Goal: Transaction & Acquisition: Purchase product/service

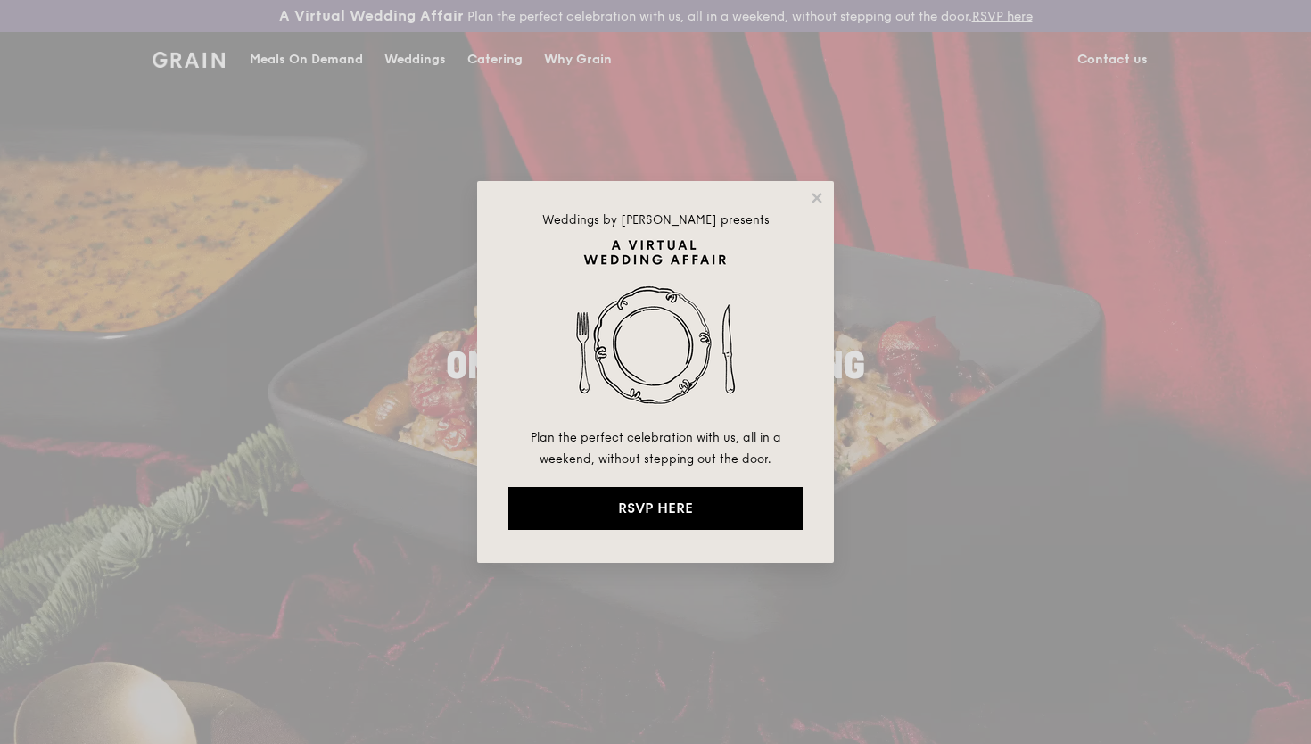
click at [499, 59] on div "Weddings by [PERSON_NAME] presents Plan the perfect celebration with us, all in…" at bounding box center [655, 372] width 1311 height 744
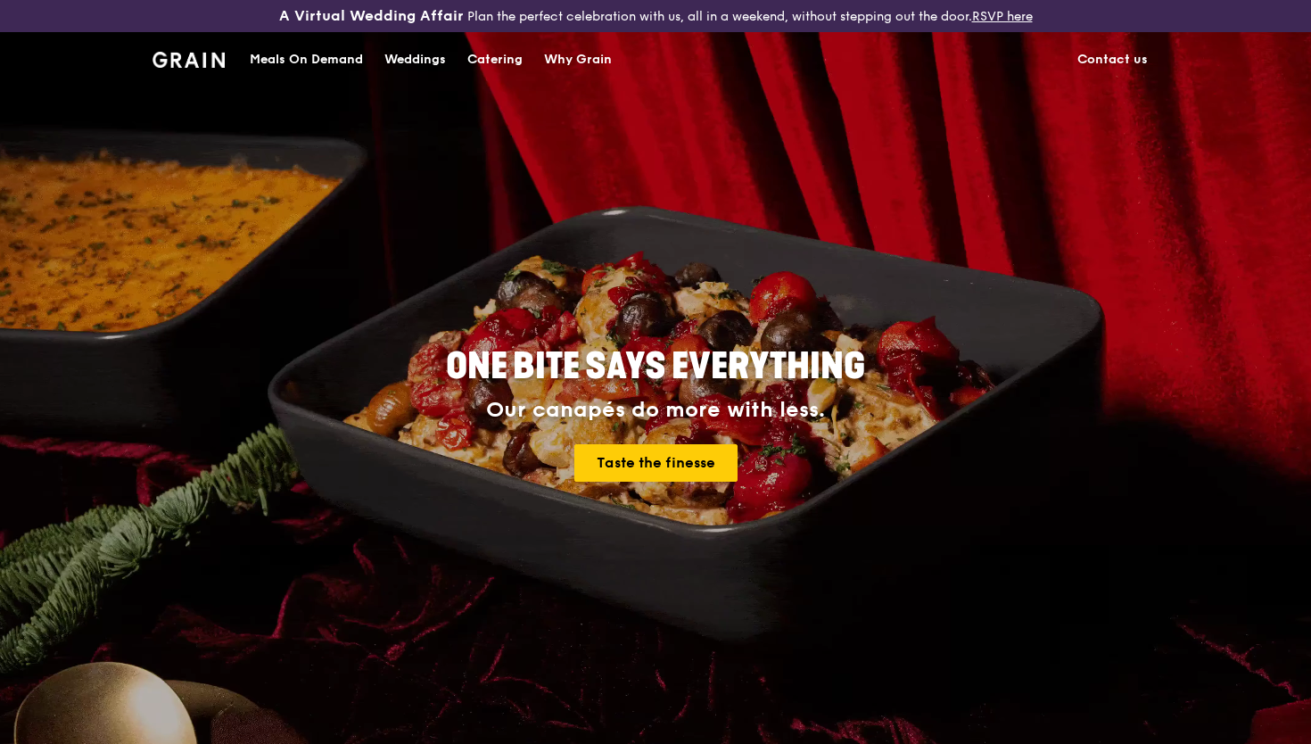
click at [499, 59] on div "Catering" at bounding box center [494, 59] width 55 height 53
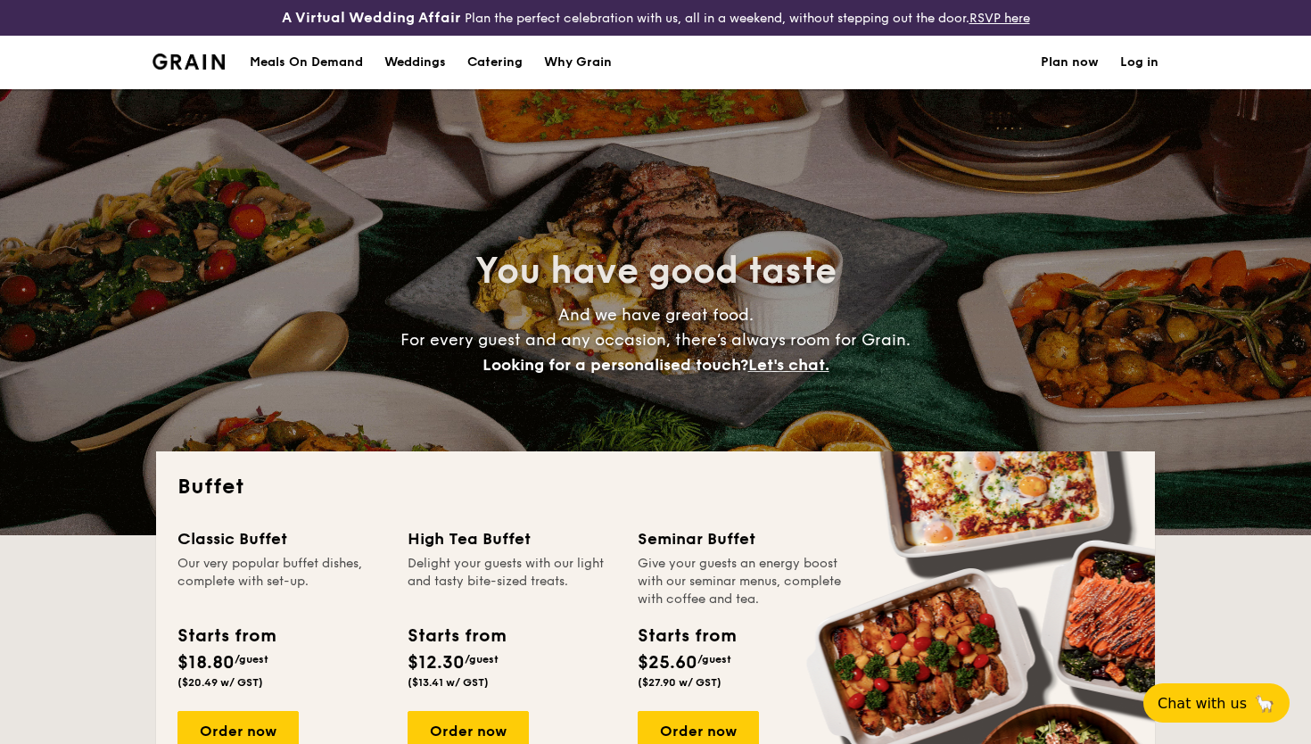
select select
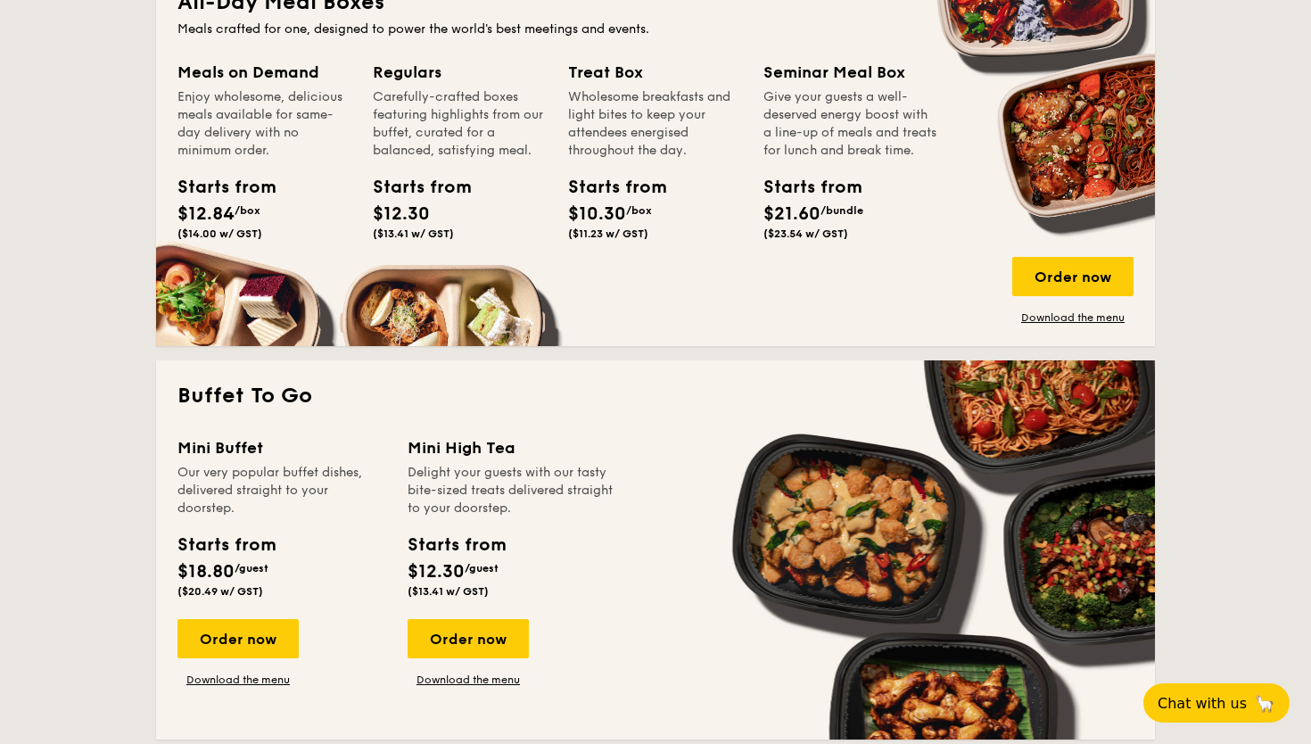
scroll to position [1007, 0]
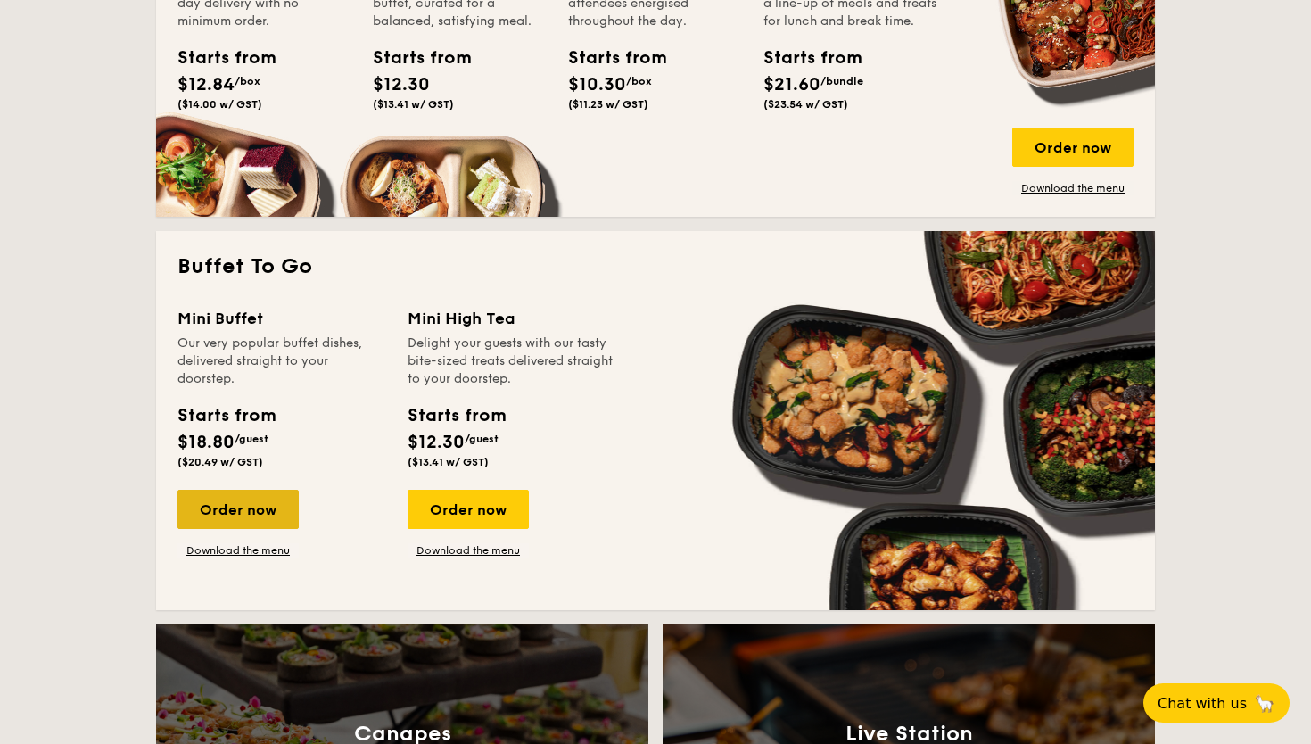
click at [241, 515] on div "Order now" at bounding box center [237, 508] width 121 height 39
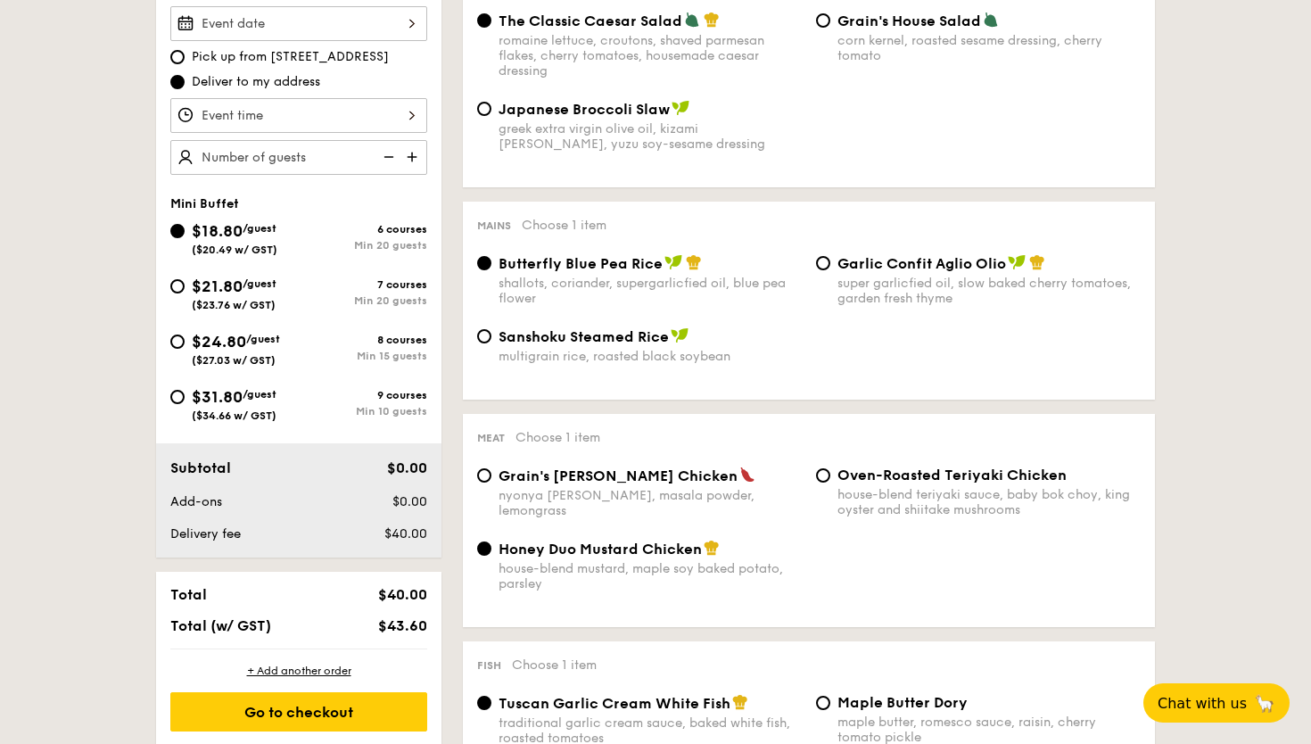
scroll to position [558, 0]
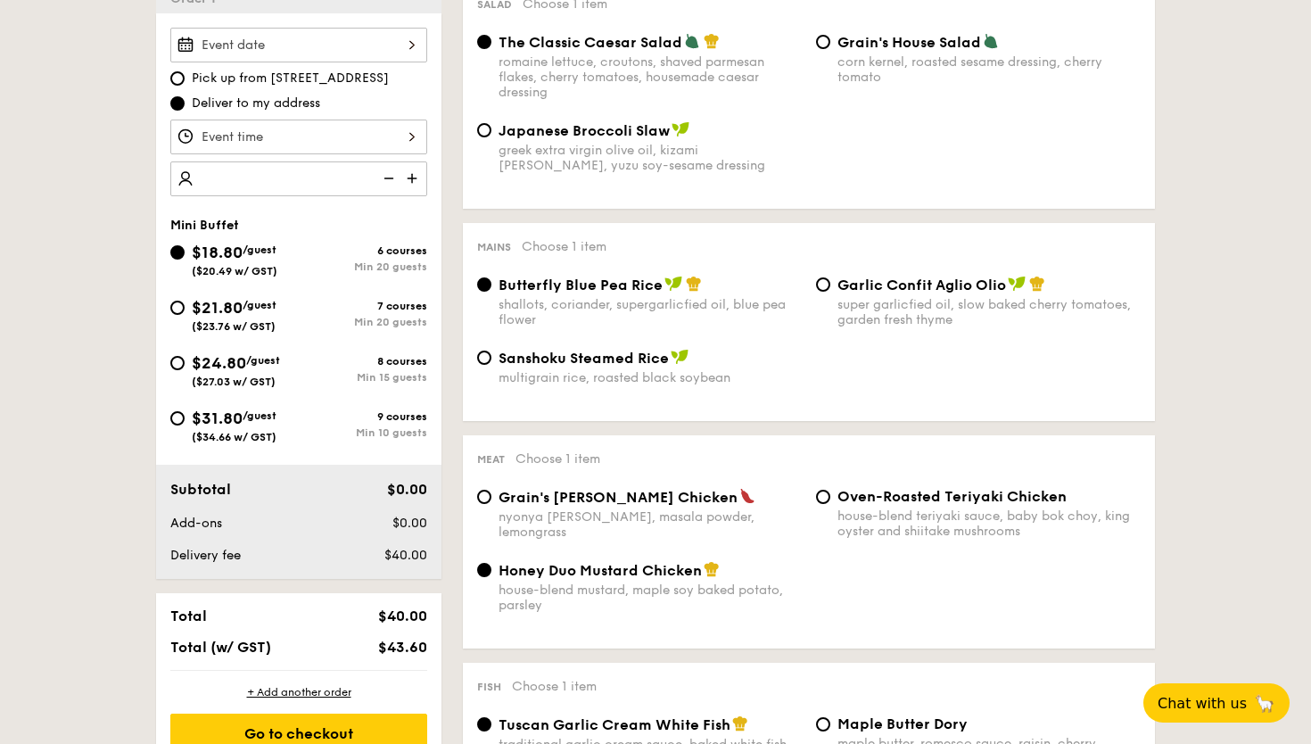
click at [336, 181] on div at bounding box center [298, 178] width 257 height 35
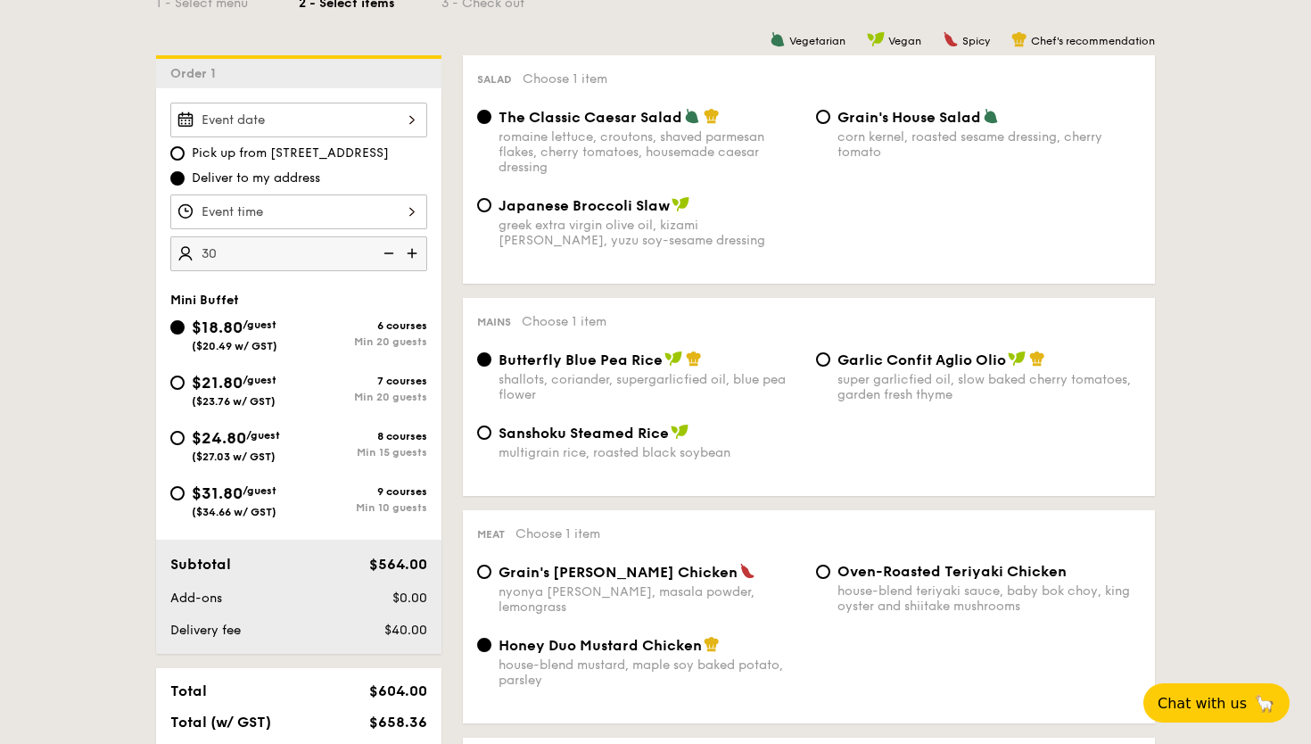
scroll to position [415, 0]
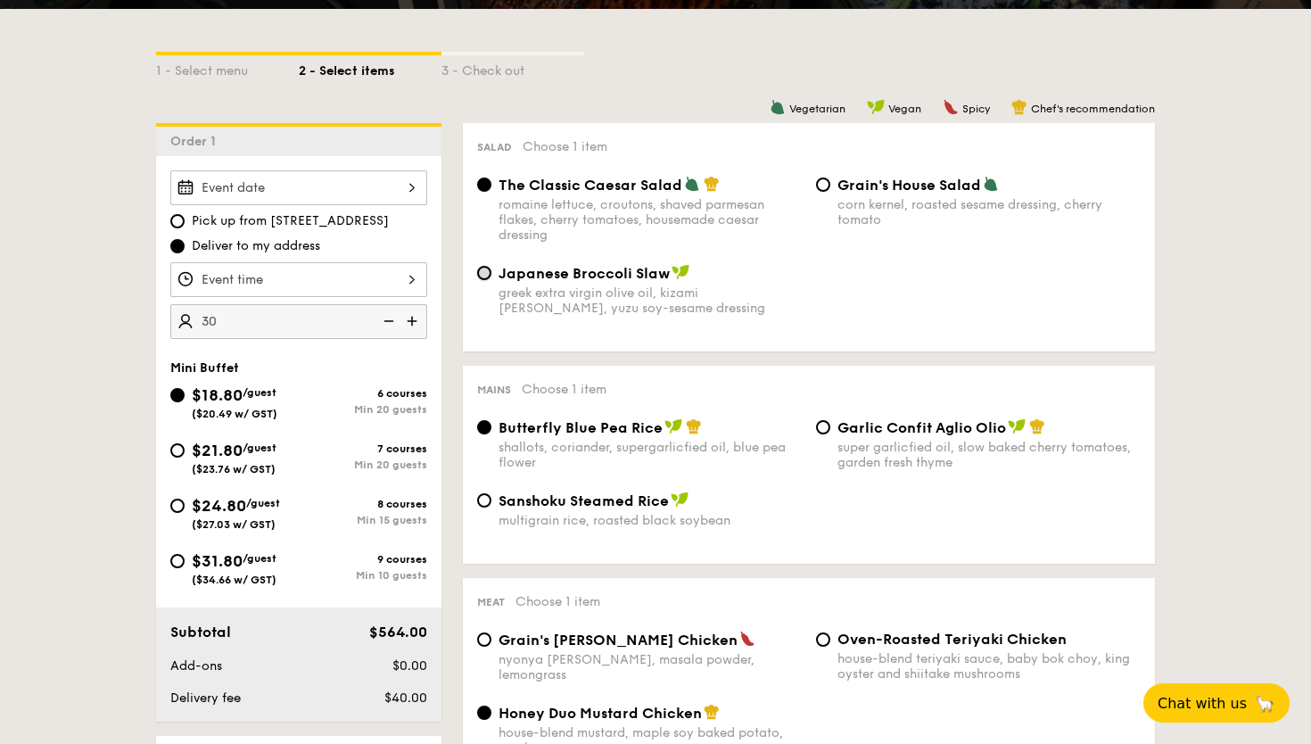
type input "30 guests"
click at [485, 274] on input "Japanese Broccoli Slaw greek extra virgin olive oil, kizami nori, ginger, yuzu …" at bounding box center [484, 273] width 14 height 14
radio input "true"
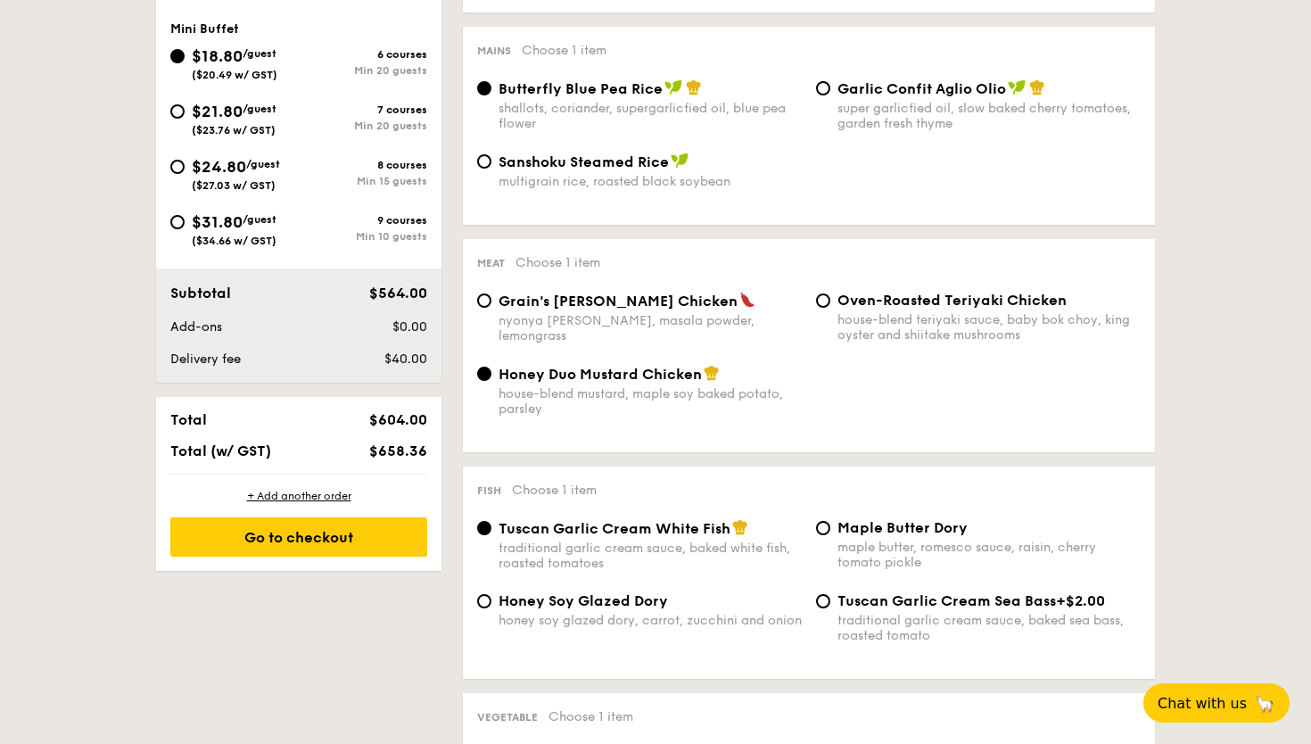
scroll to position [755, 0]
click at [485, 306] on input "Grain's Curry Chicken nyonya curry, masala powder, lemongrass" at bounding box center [484, 299] width 14 height 14
radio input "true"
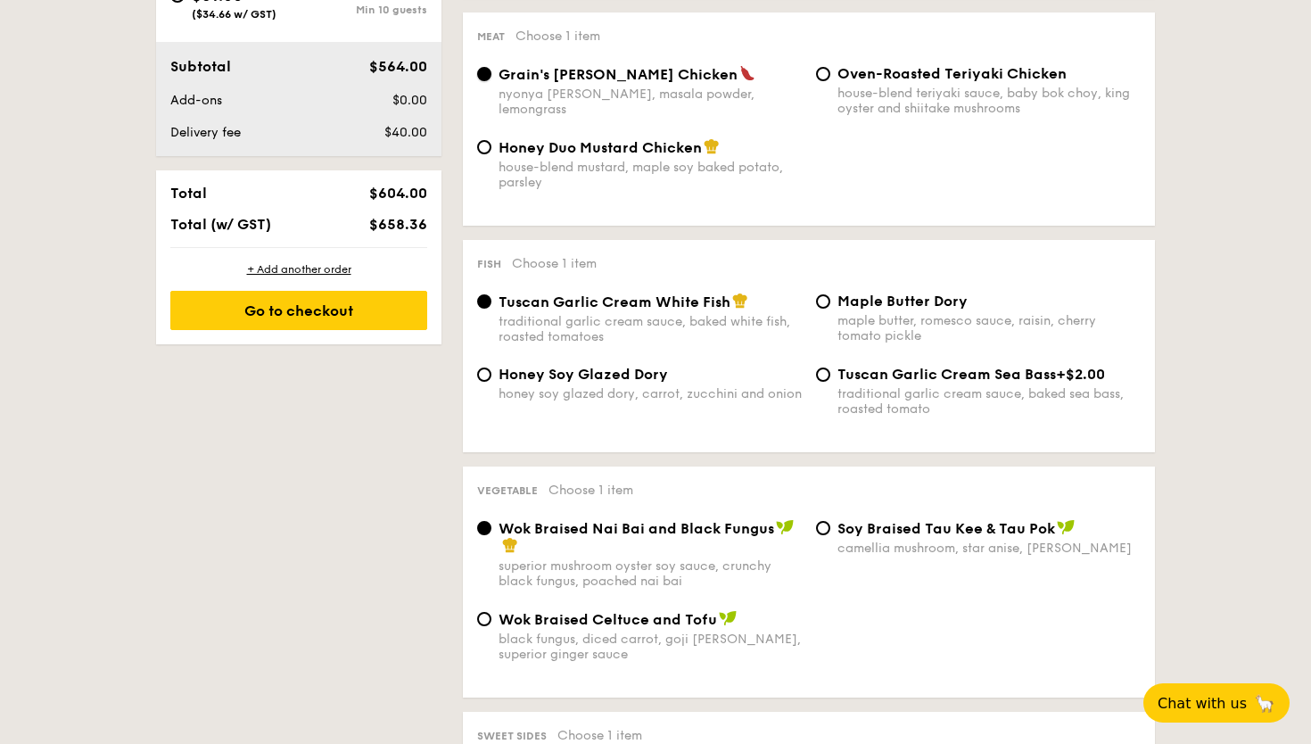
scroll to position [982, 0]
click at [819, 378] on input "Tuscan Garlic Cream Sea Bass +$2.00 traditional garlic cream sauce, baked sea b…" at bounding box center [823, 373] width 14 height 14
radio input "true"
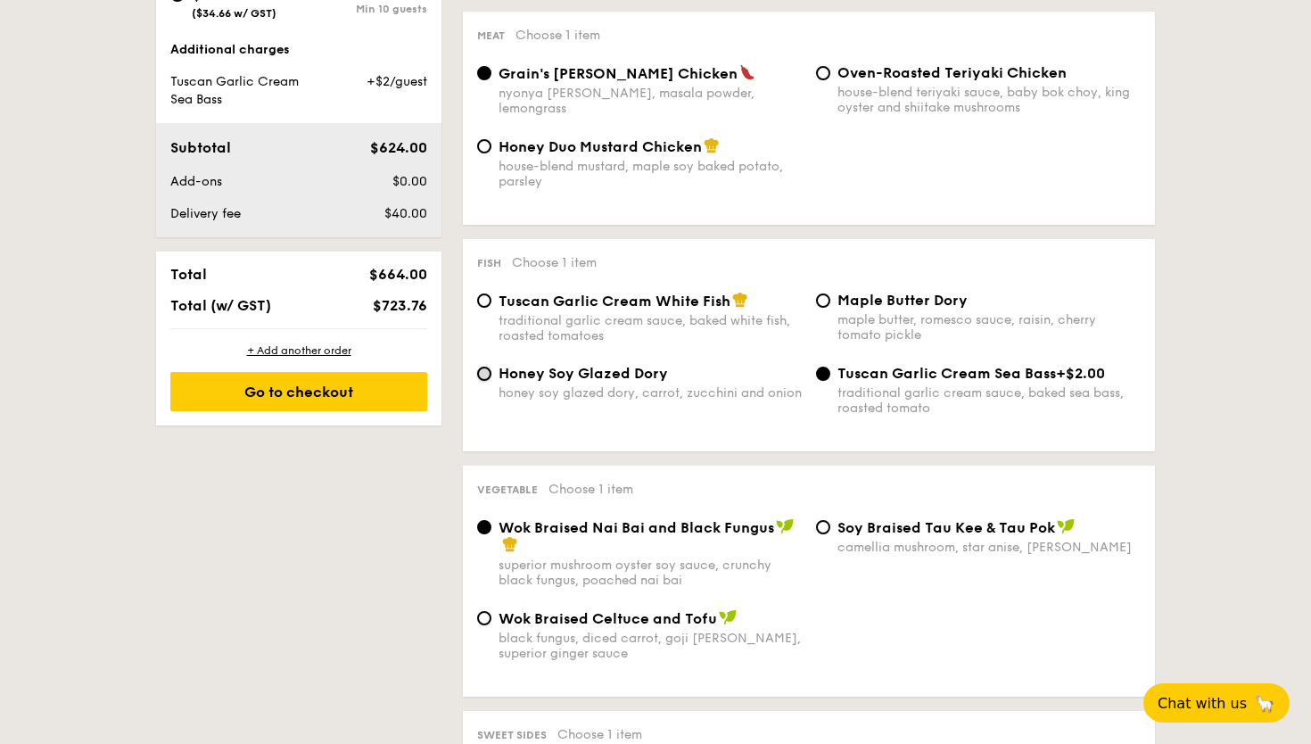
click at [489, 381] on input "Honey Soy Glazed Dory honey soy glazed dory, carrot, zucchini and onion" at bounding box center [484, 373] width 14 height 14
radio input "true"
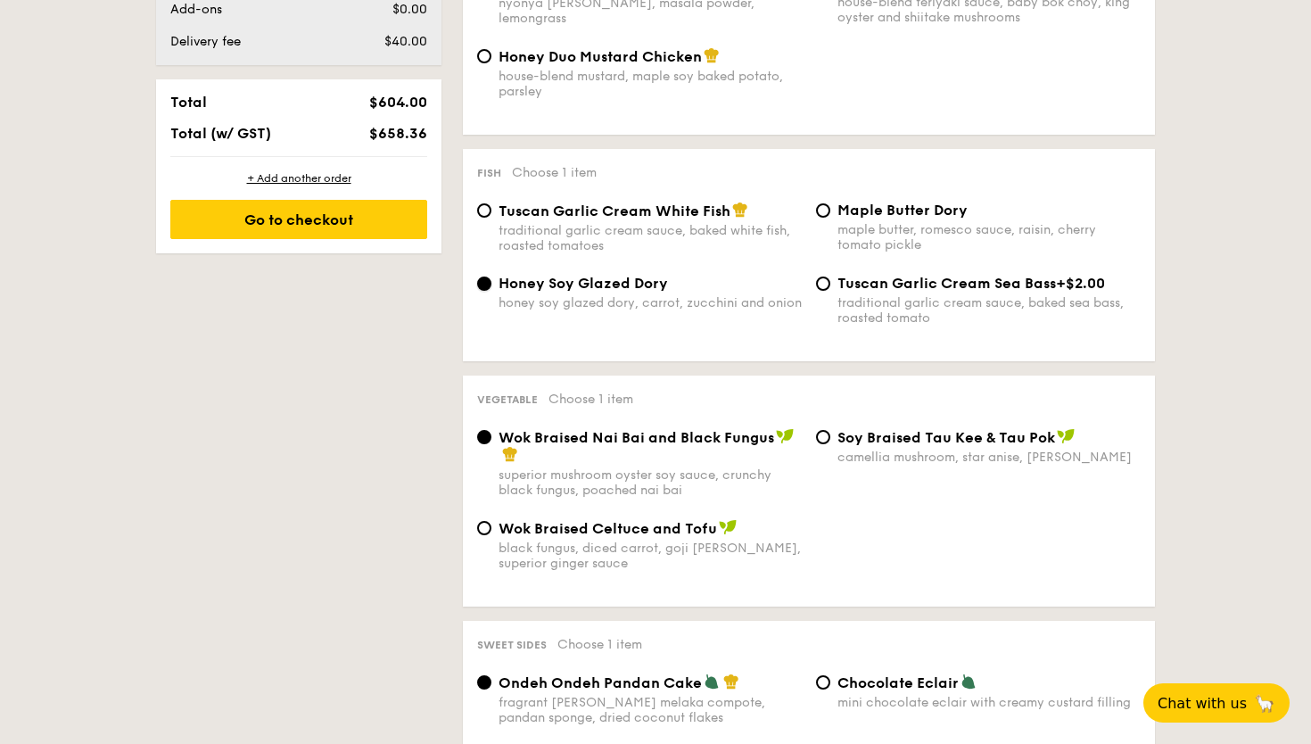
scroll to position [1073, 0]
click at [831, 217] on div "Maple Butter Dory maple butter, romesco sauce, raisin, cherry tomato pickle" at bounding box center [978, 225] width 339 height 51
click at [821, 215] on input "Maple Butter Dory maple butter, romesco sauce, raisin, cherry tomato pickle" at bounding box center [823, 208] width 14 height 14
radio input "true"
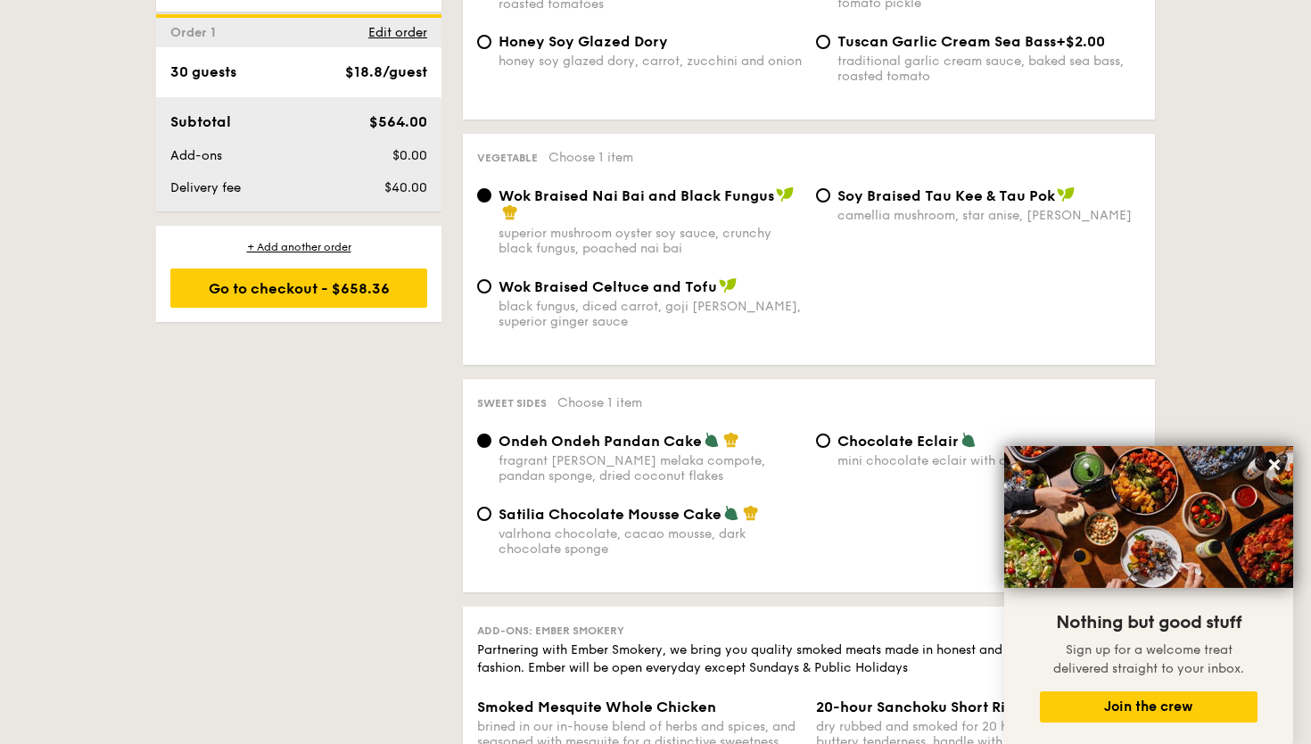
scroll to position [1443, 0]
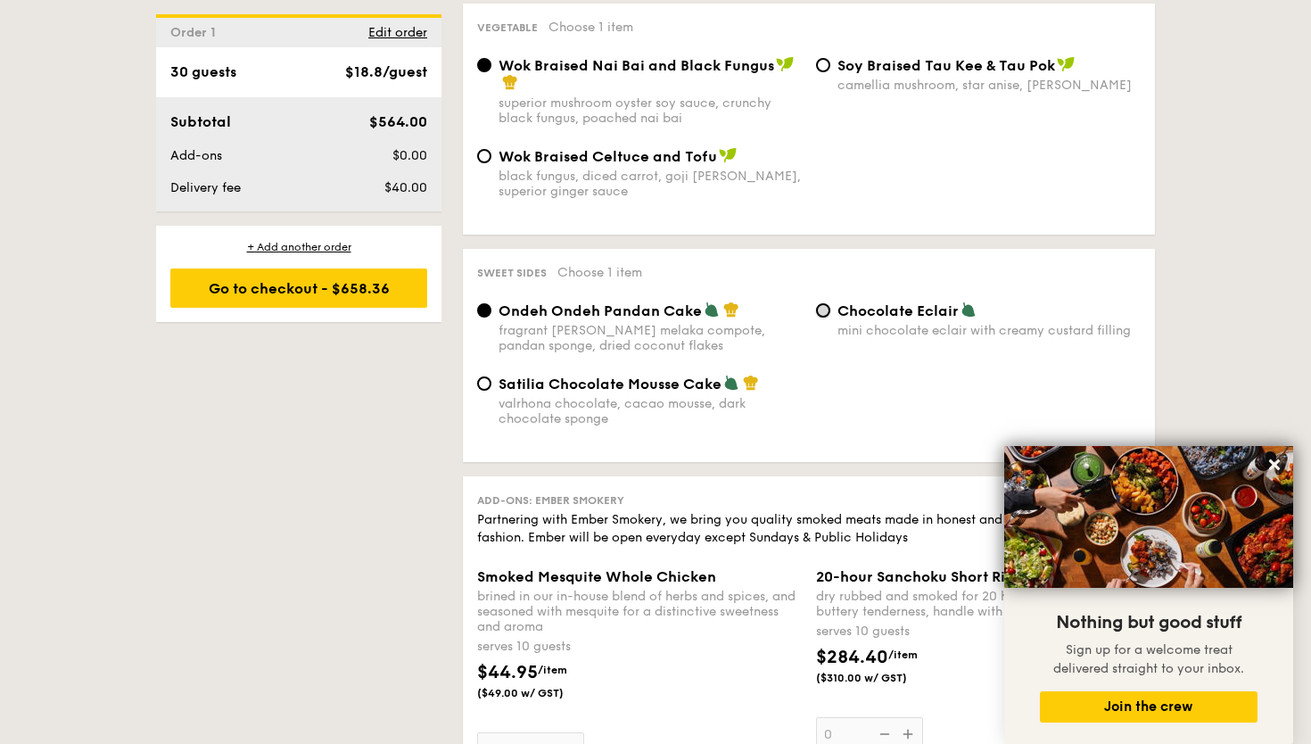
click at [820, 317] on input "Chocolate Eclair mini chocolate eclair with creamy custard filling" at bounding box center [823, 310] width 14 height 14
radio input "true"
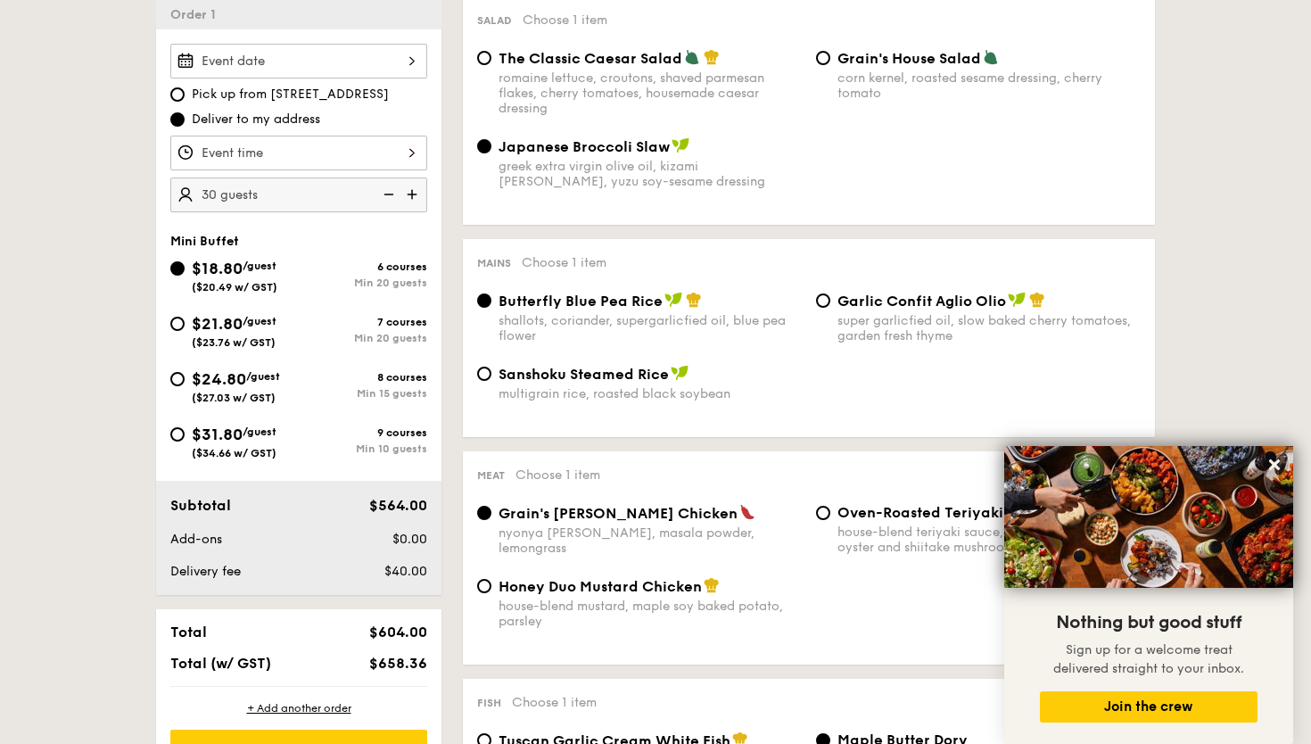
scroll to position [422, 0]
